Goal: Find specific page/section: Find specific page/section

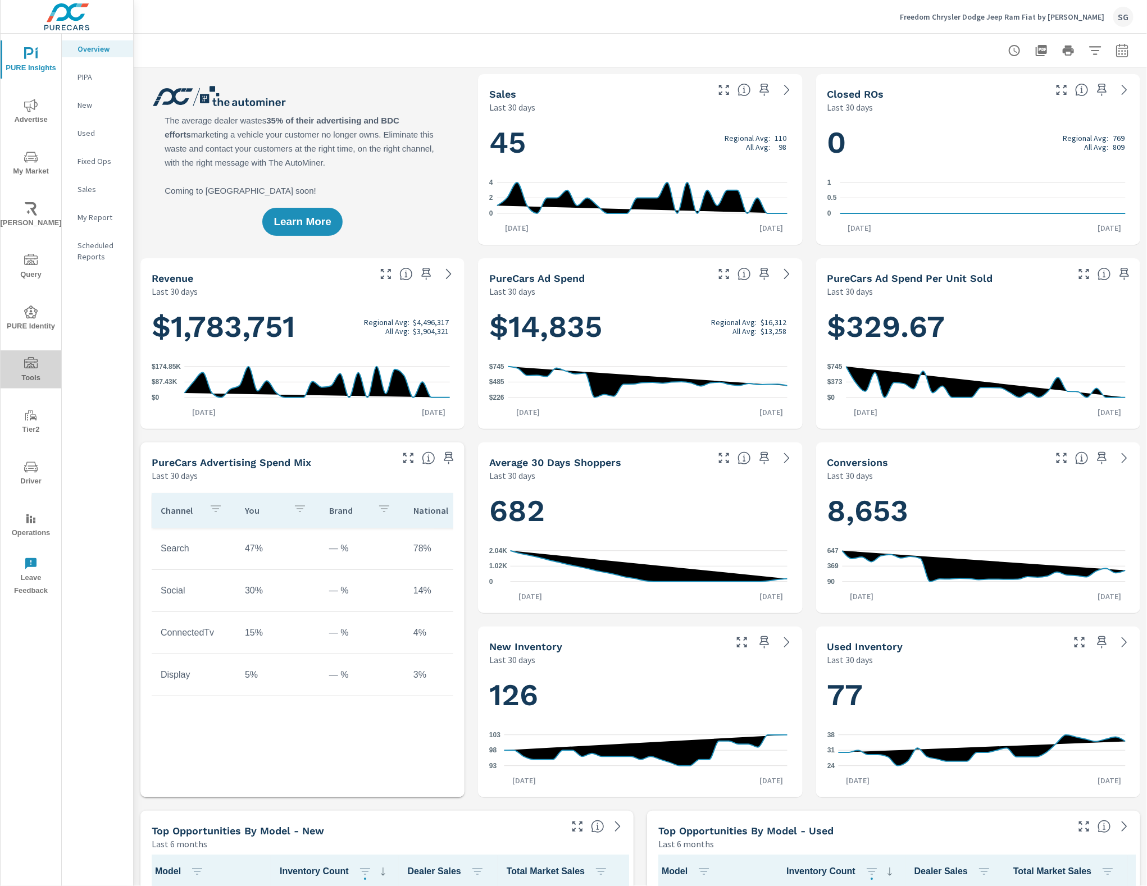
click at [34, 368] on icon "nav menu" at bounding box center [30, 362] width 13 height 11
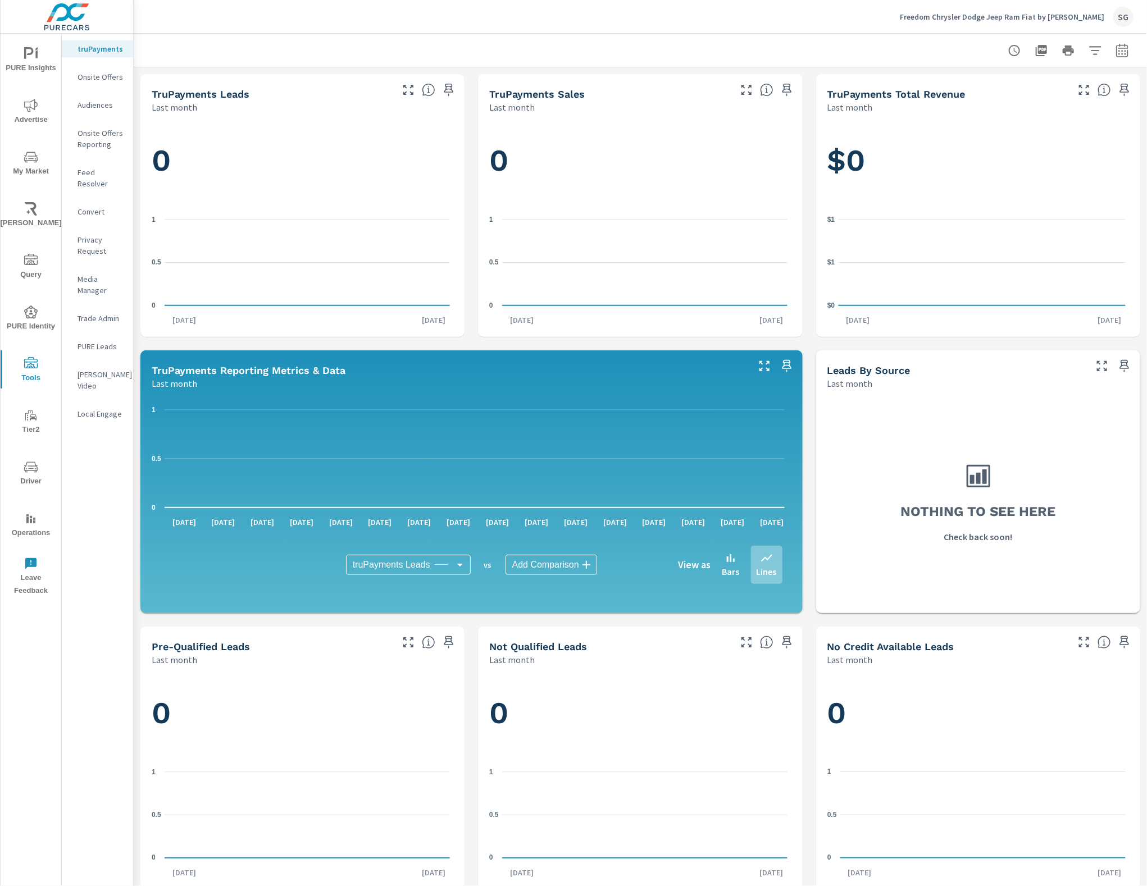
click at [96, 170] on p "Feed Resolver" at bounding box center [101, 178] width 47 height 22
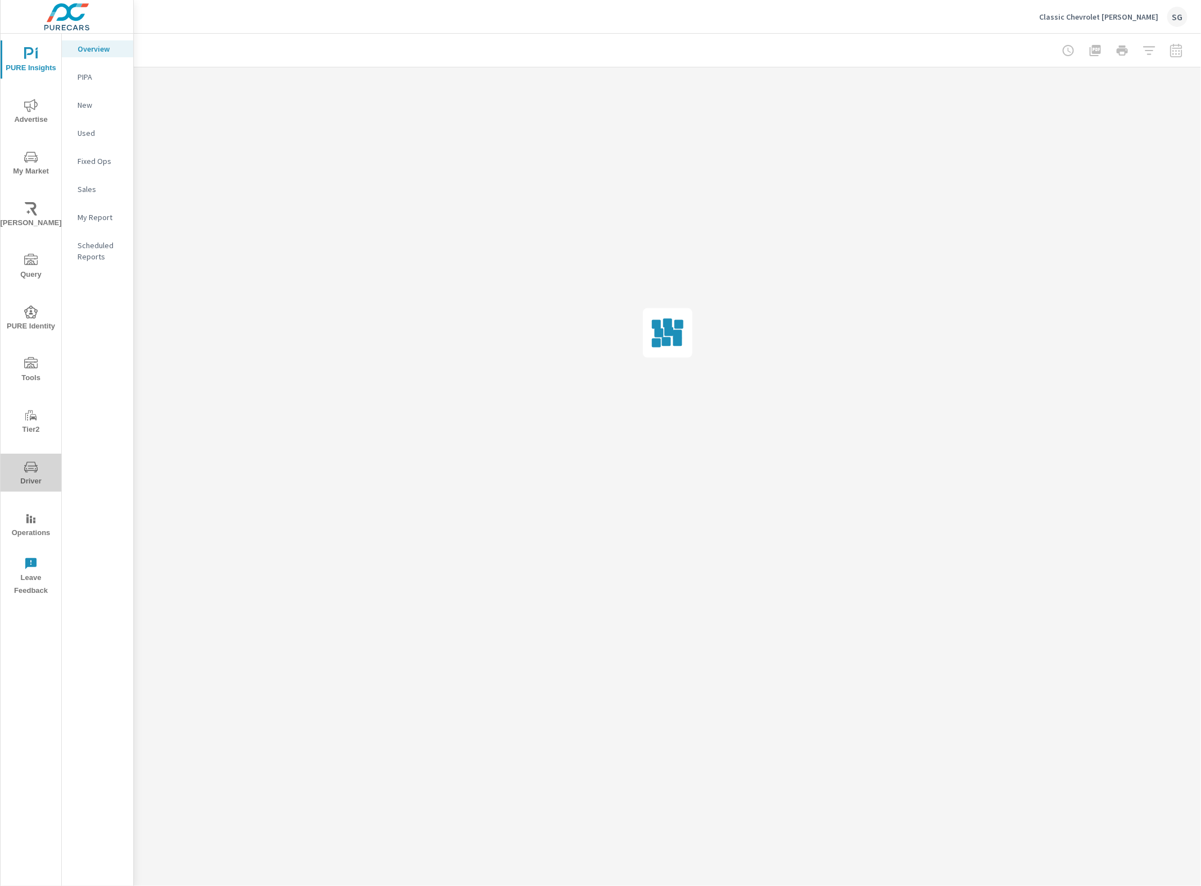
click at [38, 470] on span "Driver" at bounding box center [31, 475] width 54 height 28
